Goal: Obtain resource: Download file/media

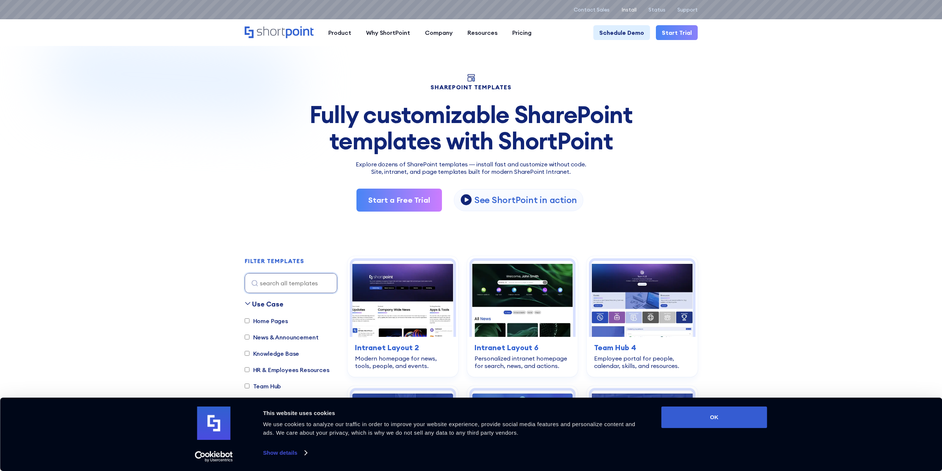
click at [632, 10] on p "Install" at bounding box center [629, 10] width 15 height 6
